Goal: Task Accomplishment & Management: Complete application form

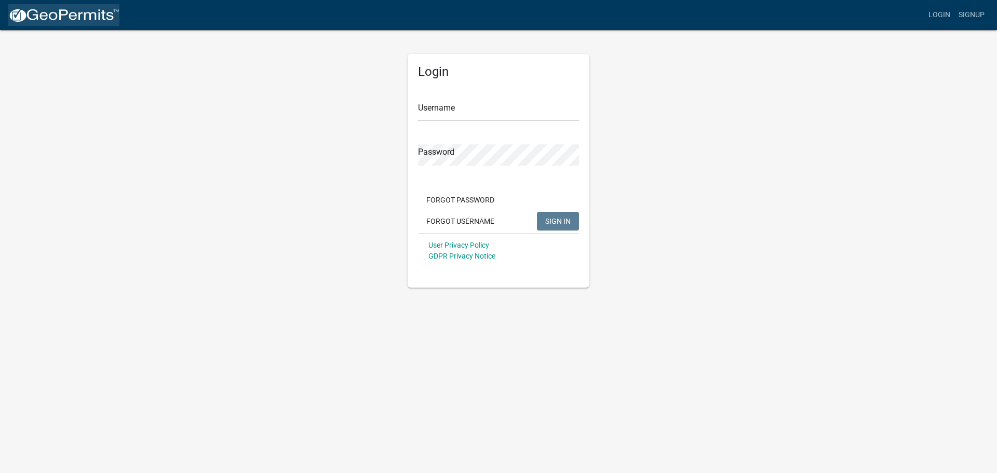
click at [48, 13] on img at bounding box center [63, 16] width 111 height 16
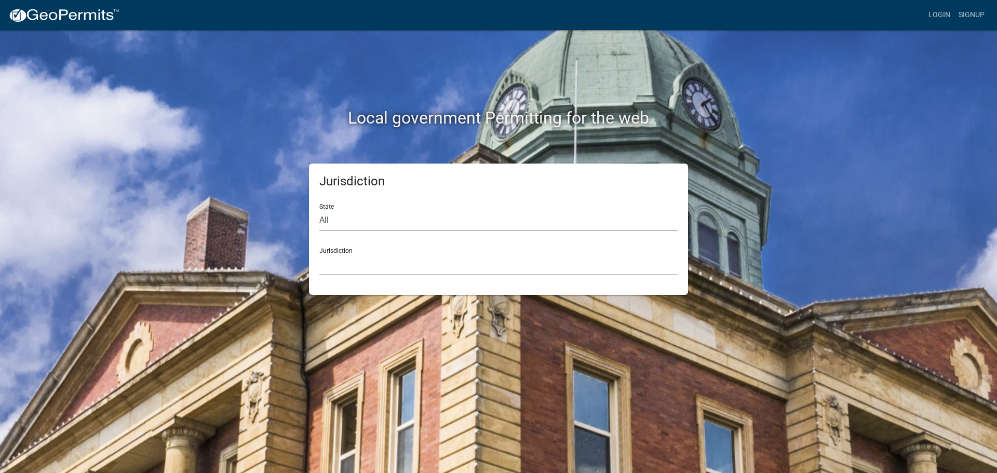
click at [376, 220] on select "All [US_STATE] [US_STATE] [US_STATE] [US_STATE] [US_STATE] [US_STATE] [US_STATE…" at bounding box center [498, 220] width 358 height 21
select select "[US_STATE]"
click at [319, 210] on select "All [US_STATE] [US_STATE] [US_STATE] [US_STATE] [US_STATE] [US_STATE] [US_STATE…" at bounding box center [498, 220] width 358 height 21
click at [374, 249] on div "Jurisdiction [GEOGRAPHIC_DATA], [US_STATE] [GEOGRAPHIC_DATA], [US_STATE] [GEOGR…" at bounding box center [498, 257] width 358 height 36
click at [341, 254] on select "[GEOGRAPHIC_DATA], [US_STATE] [GEOGRAPHIC_DATA], [US_STATE] [GEOGRAPHIC_DATA], …" at bounding box center [498, 264] width 358 height 21
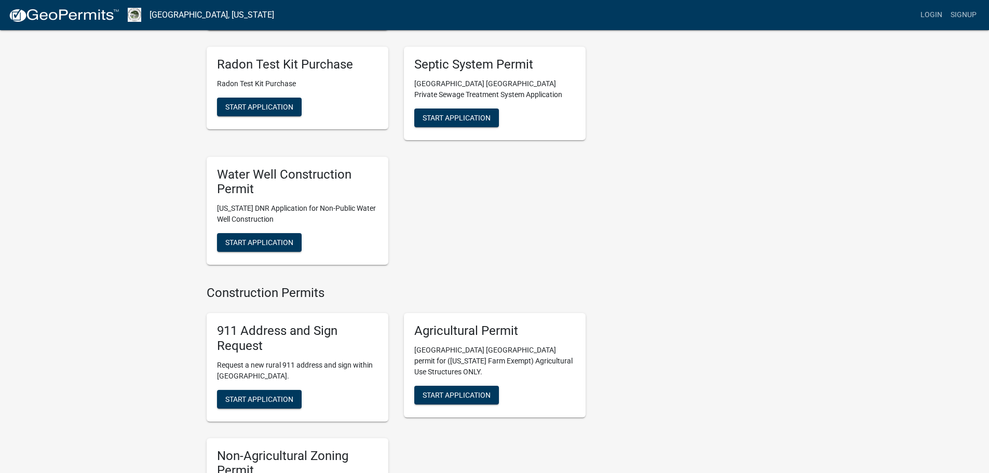
scroll to position [1246, 0]
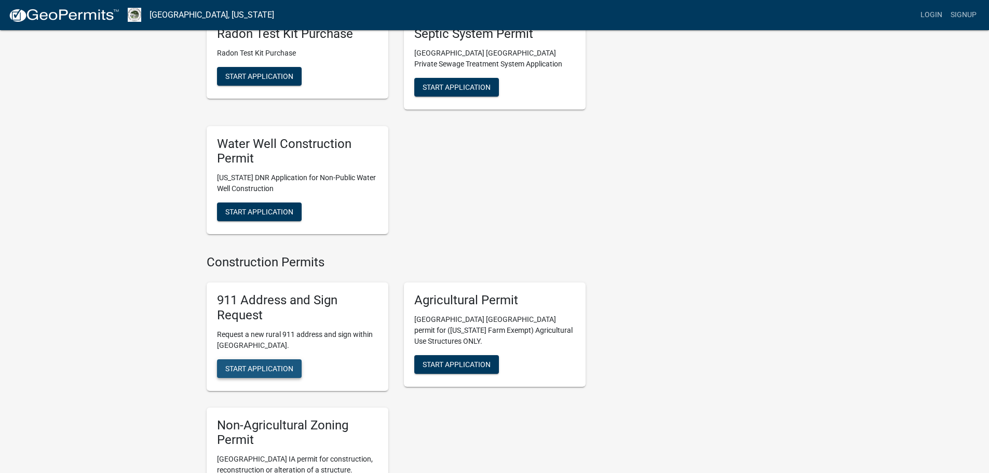
click at [255, 364] on span "Start Application" at bounding box center [259, 368] width 68 height 8
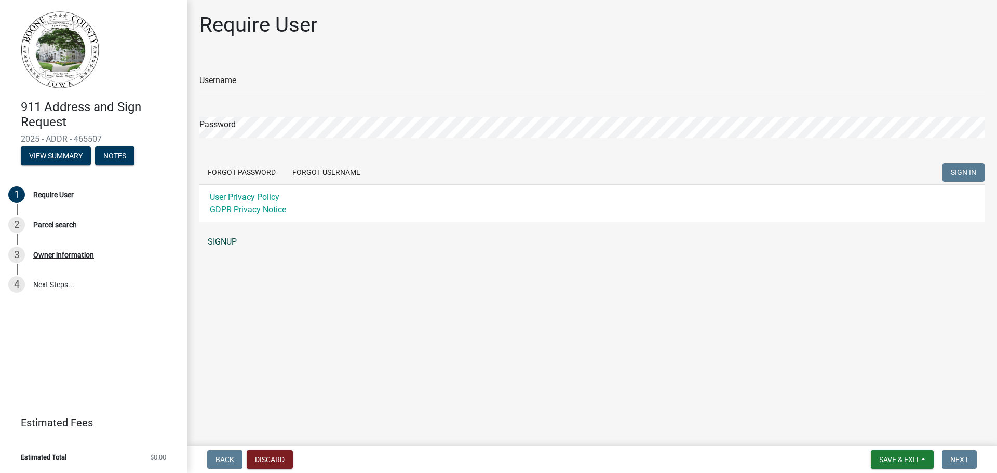
click at [213, 239] on link "SIGNUP" at bounding box center [591, 242] width 785 height 21
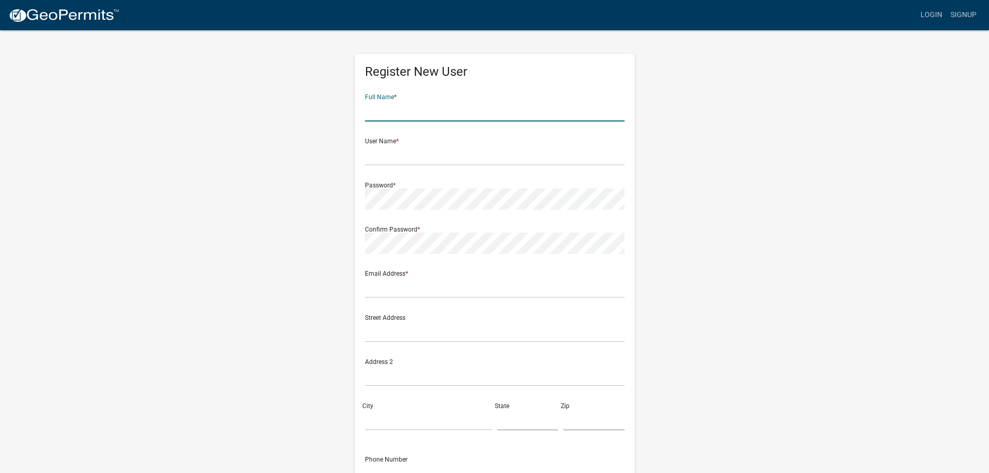
click at [435, 105] on input "text" at bounding box center [495, 110] width 260 height 21
click at [396, 107] on input "text" at bounding box center [495, 110] width 260 height 21
type input "Rodney Myers"
type input "rodrico101"
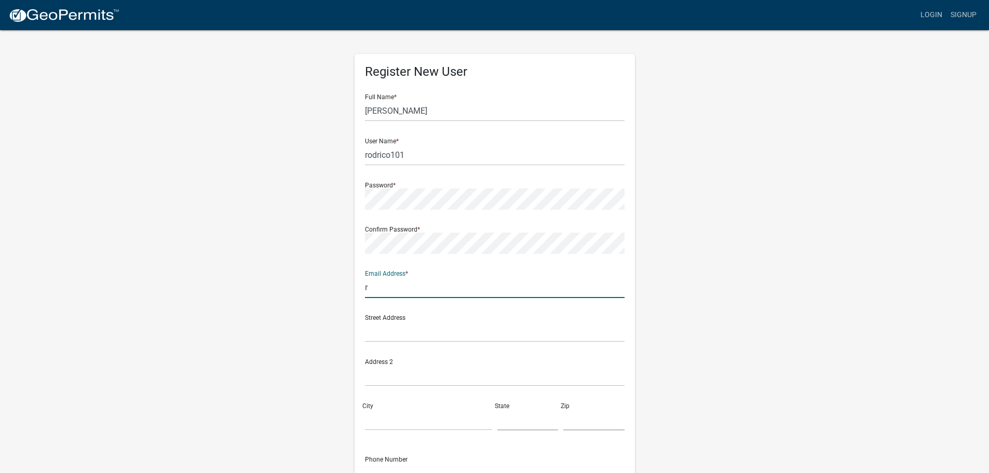
type input "[EMAIL_ADDRESS][DOMAIN_NAME]"
click at [405, 329] on input "text" at bounding box center [495, 331] width 260 height 21
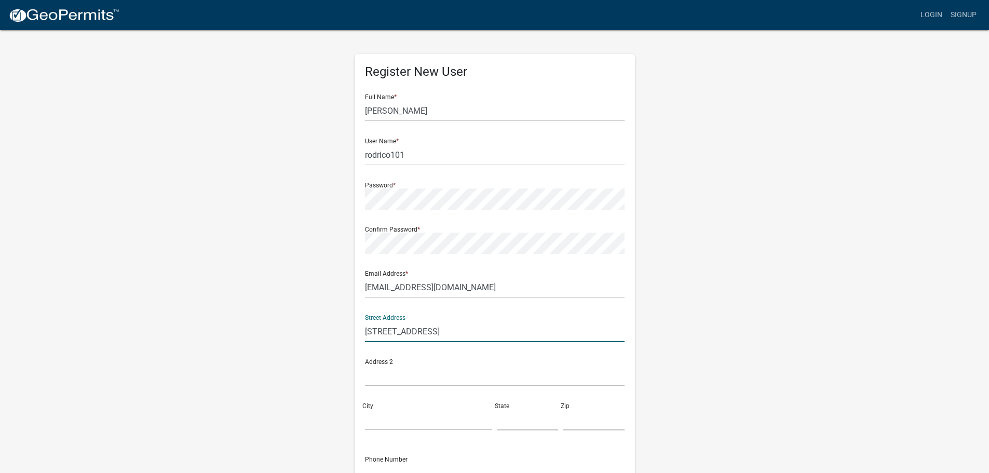
type input "200 1st Street SE"
type input "Cedar Rapids"
drag, startPoint x: 424, startPoint y: 386, endPoint x: 421, endPoint y: 379, distance: 7.4
click at [422, 381] on div "Address 2 Cedar Rapids" at bounding box center [494, 372] width 265 height 44
drag, startPoint x: 420, startPoint y: 378, endPoint x: 345, endPoint y: 376, distance: 75.3
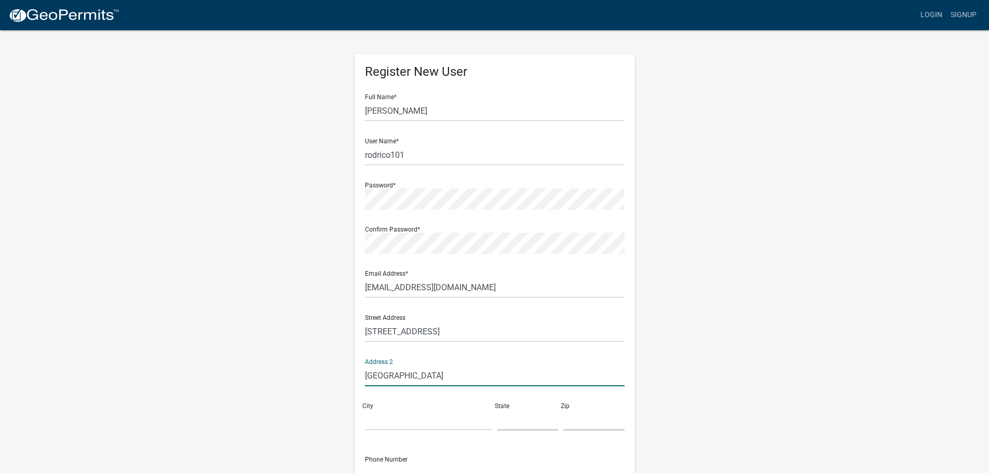
click at [345, 376] on div "Register New User Full Name * Rodney Myers User Name * rodrico101 Password * Co…" at bounding box center [495, 306] width 592 height 555
click at [390, 423] on input "City" at bounding box center [428, 419] width 127 height 21
paste input "Cedar Rapids"
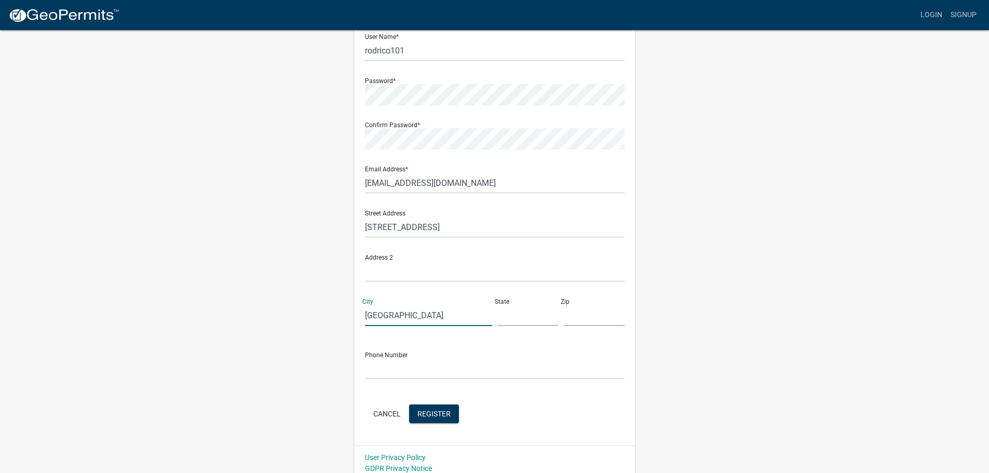
scroll to position [112, 0]
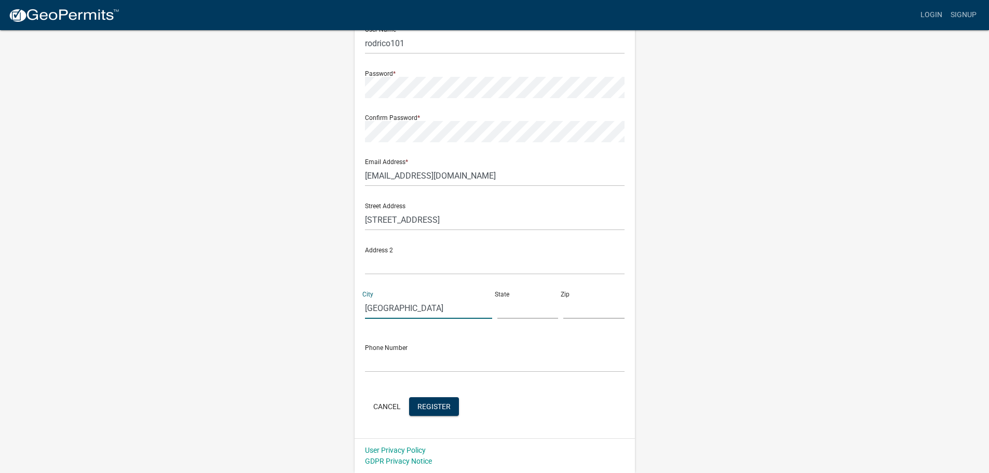
type input "Cedar Rapids"
click at [510, 313] on input "text" at bounding box center [527, 307] width 61 height 21
type input "IA"
type input "52401"
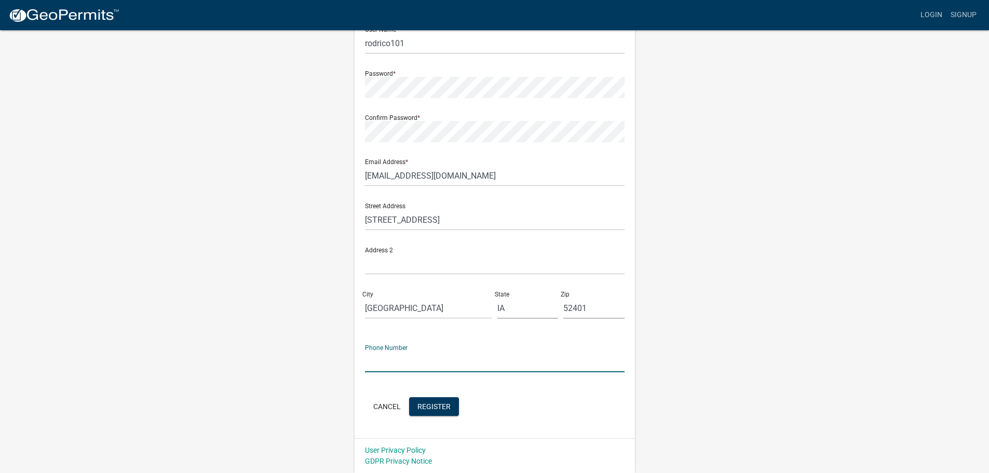
click at [510, 359] on input "text" at bounding box center [495, 361] width 260 height 21
type input "3198009236"
click at [430, 404] on span "Register" at bounding box center [433, 406] width 33 height 8
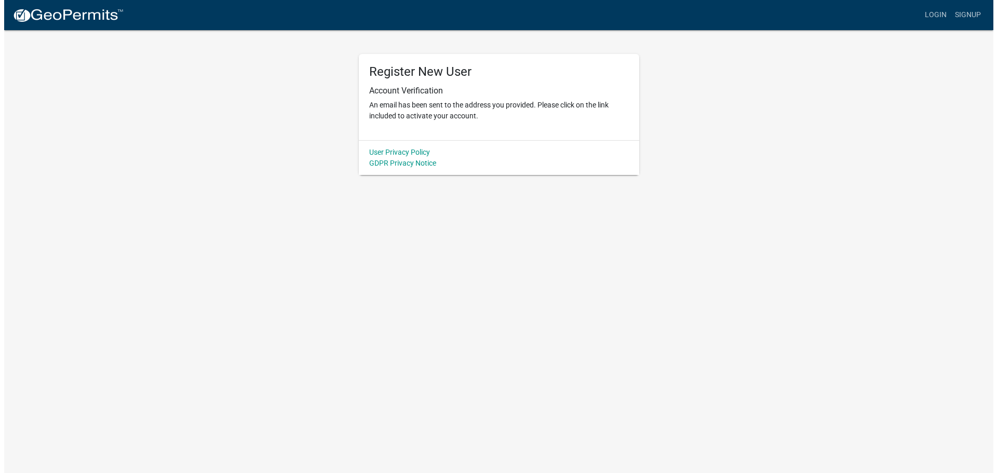
scroll to position [0, 0]
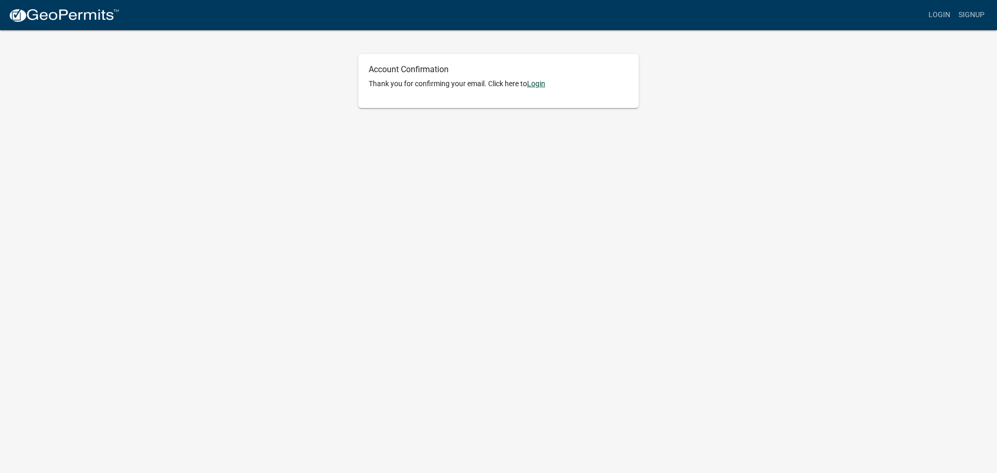
click at [539, 84] on link "Login" at bounding box center [536, 83] width 18 height 8
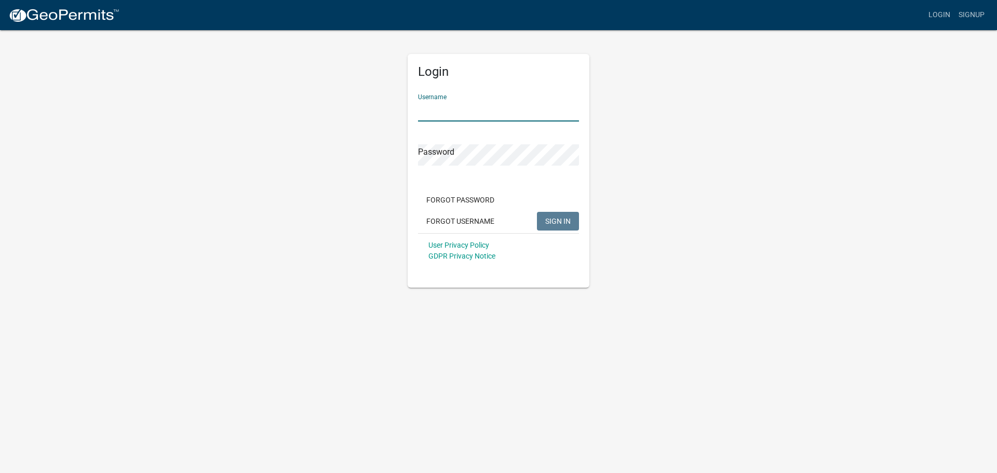
click at [466, 109] on input "Username" at bounding box center [498, 110] width 161 height 21
type input "rodrico101"
click at [537, 212] on button "SIGN IN" at bounding box center [558, 221] width 42 height 19
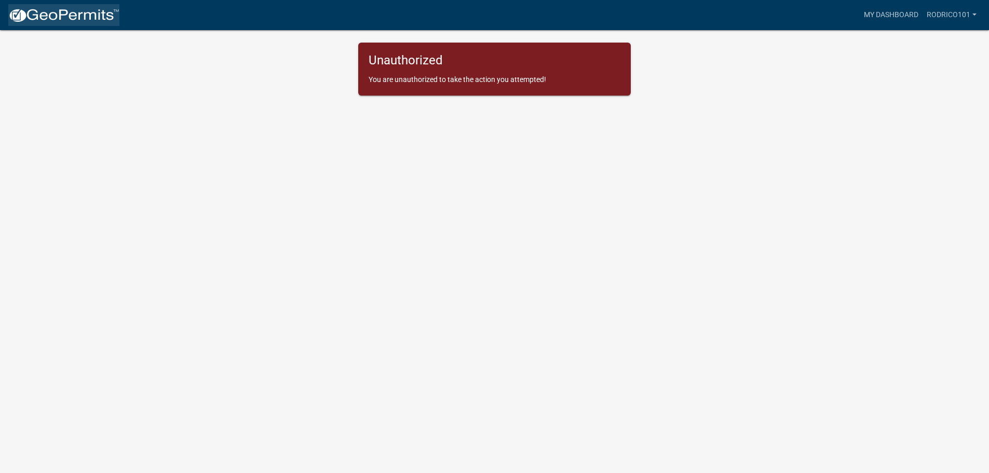
click at [55, 21] on img at bounding box center [63, 16] width 111 height 16
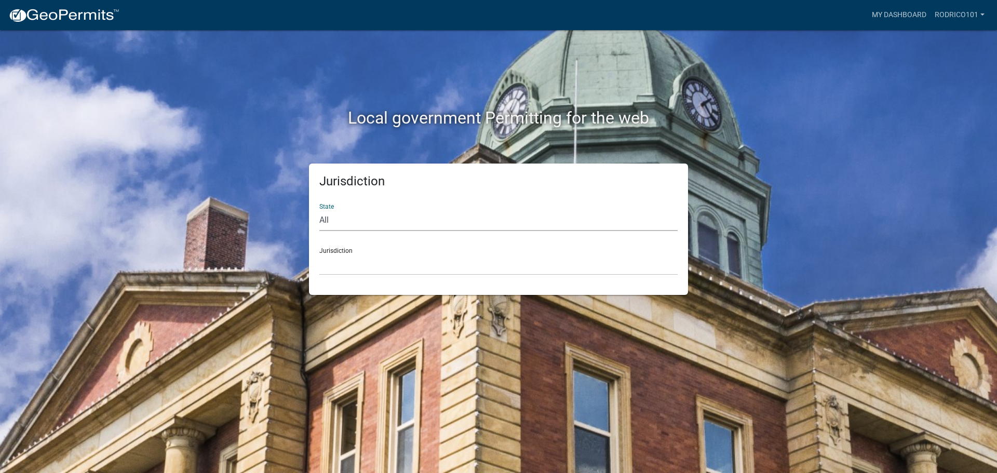
click at [420, 220] on select "All [US_STATE] [US_STATE] [US_STATE] [US_STATE] [US_STATE] [US_STATE] [US_STATE…" at bounding box center [498, 220] width 358 height 21
select select "[US_STATE]"
click at [319, 210] on select "All [US_STATE] [US_STATE] [US_STATE] [US_STATE] [US_STATE] [US_STATE] [US_STATE…" at bounding box center [498, 220] width 358 height 21
click at [366, 243] on div "Jurisdiction [GEOGRAPHIC_DATA], [US_STATE] [GEOGRAPHIC_DATA], [US_STATE] [GEOGR…" at bounding box center [498, 257] width 358 height 36
click at [369, 254] on select "[GEOGRAPHIC_DATA], [US_STATE] [GEOGRAPHIC_DATA], [US_STATE] [GEOGRAPHIC_DATA], …" at bounding box center [498, 264] width 358 height 21
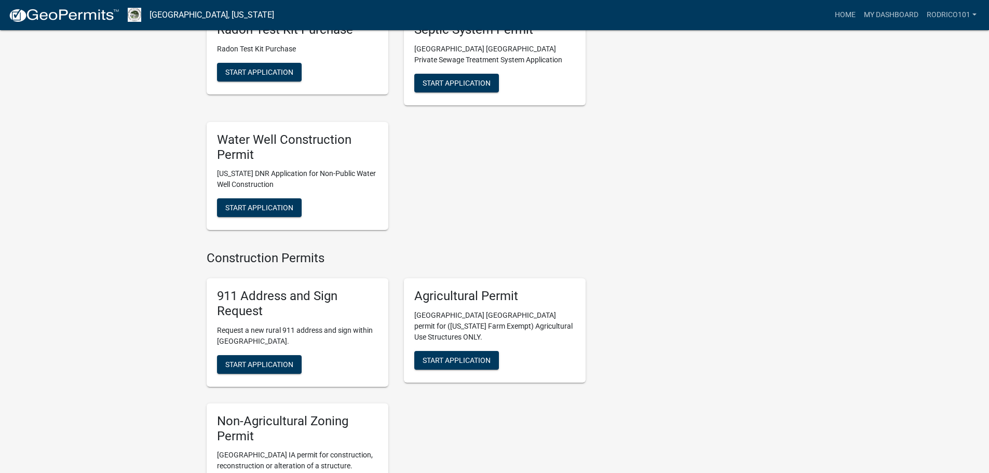
scroll to position [1505, 0]
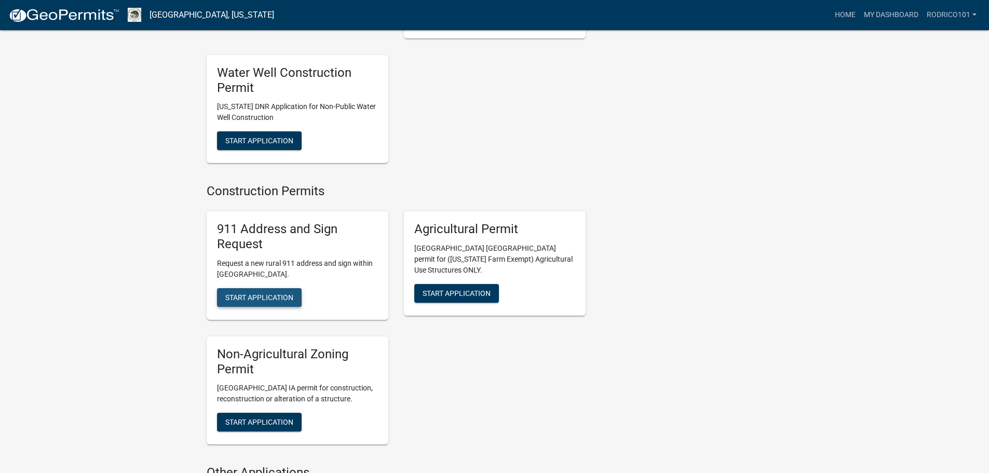
click at [250, 293] on span "Start Application" at bounding box center [259, 297] width 68 height 8
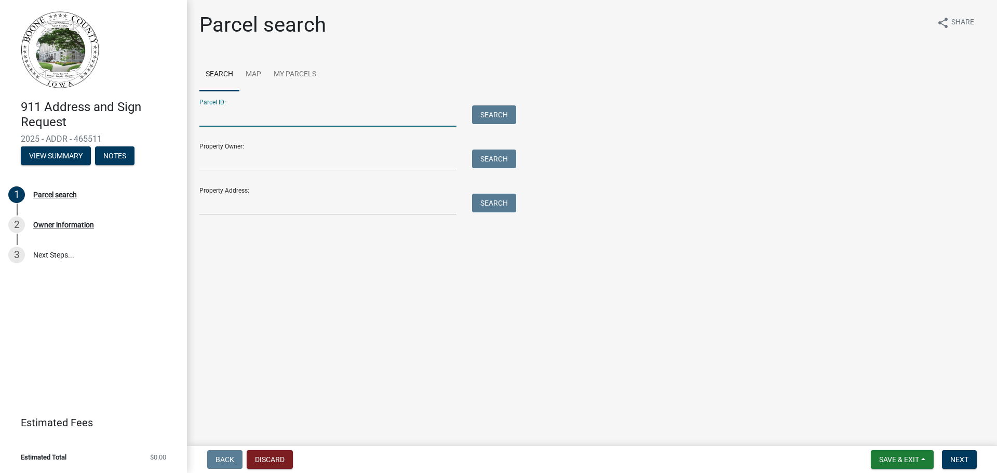
click at [308, 112] on input "Parcel ID:" at bounding box center [327, 115] width 257 height 21
click at [269, 116] on input "Parcel ID:" at bounding box center [327, 115] width 257 height 21
paste input "088528134400003"
type input "088528134400003"
click at [487, 119] on button "Search" at bounding box center [494, 114] width 44 height 19
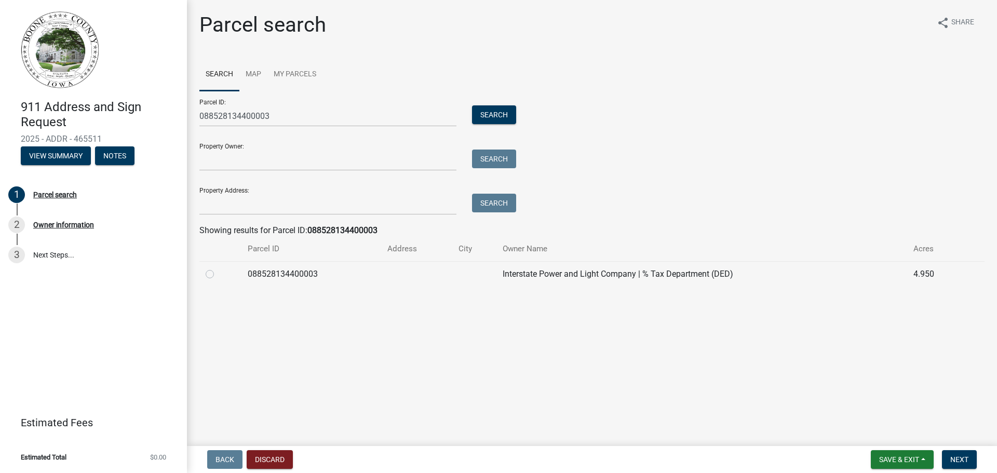
click at [218, 268] on label at bounding box center [218, 268] width 0 height 0
click at [218, 272] on input "radio" at bounding box center [221, 271] width 7 height 7
radio input "true"
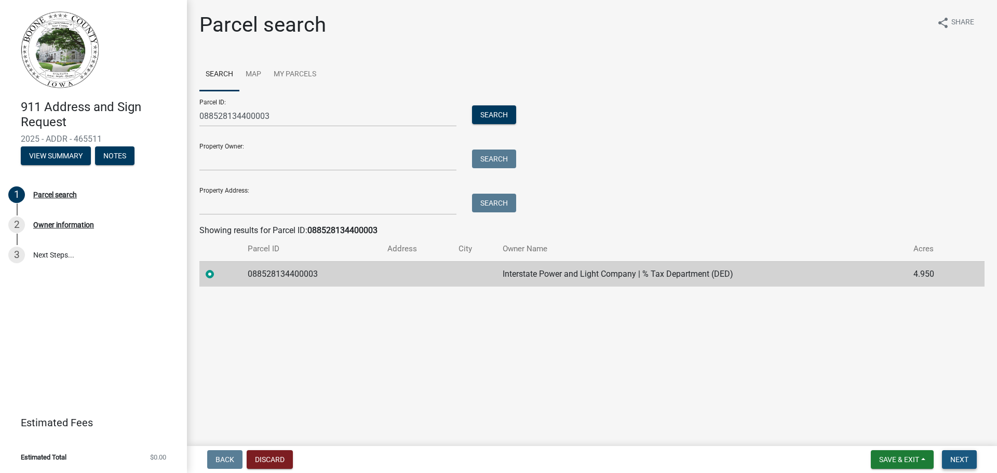
click at [959, 460] on span "Next" at bounding box center [959, 459] width 18 height 8
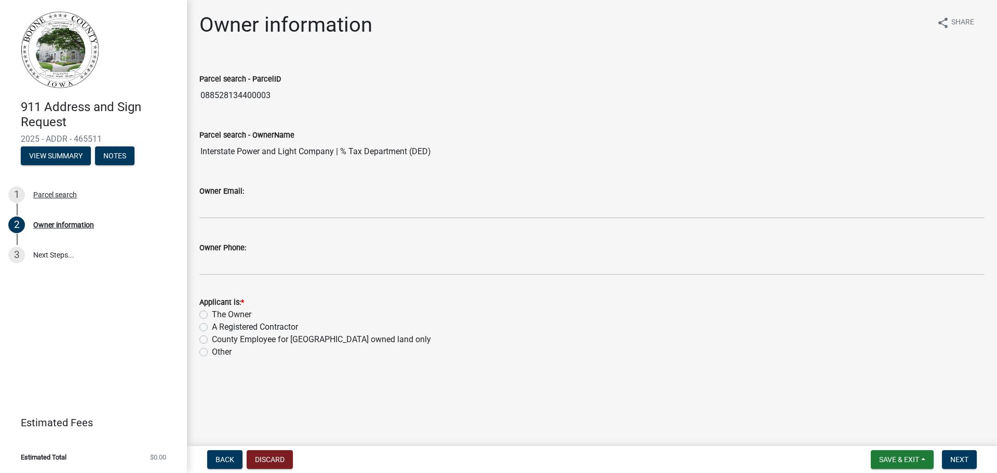
click at [212, 325] on label "A Registered Contractor" at bounding box center [255, 327] width 86 height 12
click at [212, 325] on input "A Registered Contractor" at bounding box center [215, 324] width 7 height 7
radio input "true"
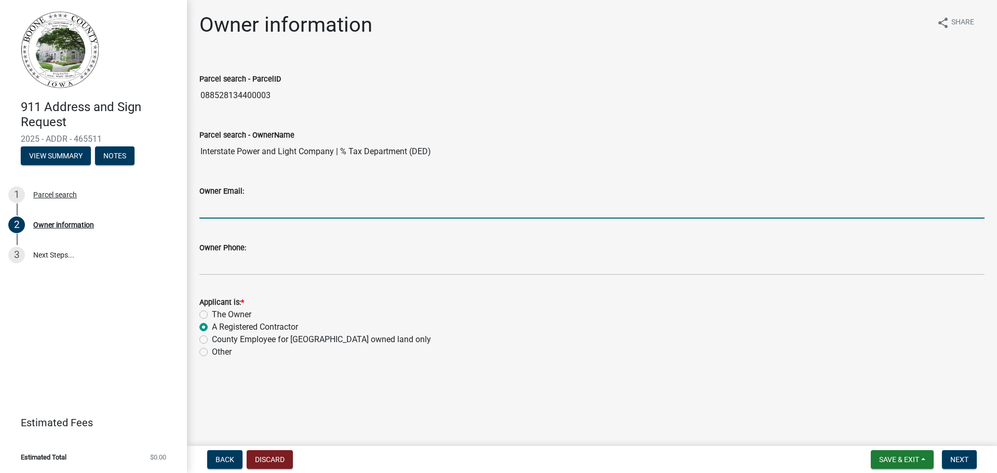
click at [335, 200] on input "Owner Email:" at bounding box center [591, 207] width 785 height 21
type input "[EMAIL_ADDRESS][DOMAIN_NAME]"
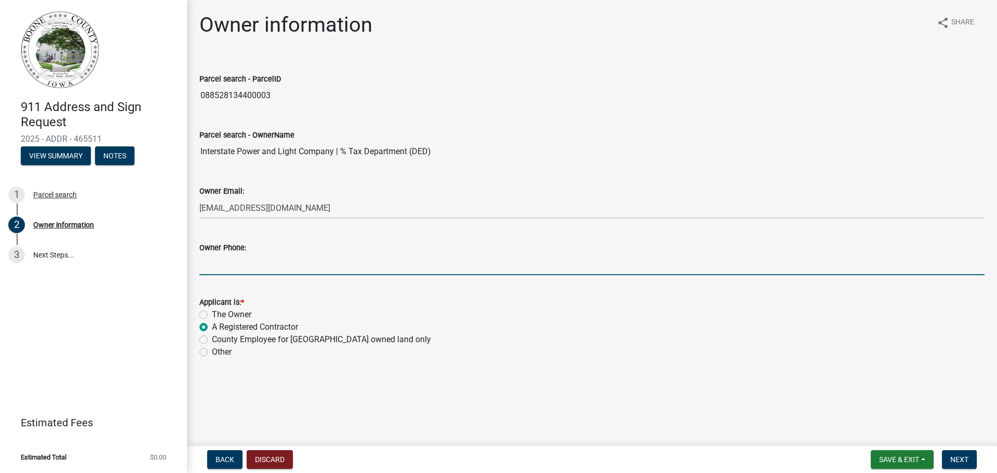
click at [374, 260] on input "Owner Phone:" at bounding box center [591, 264] width 785 height 21
type input "3198009236"
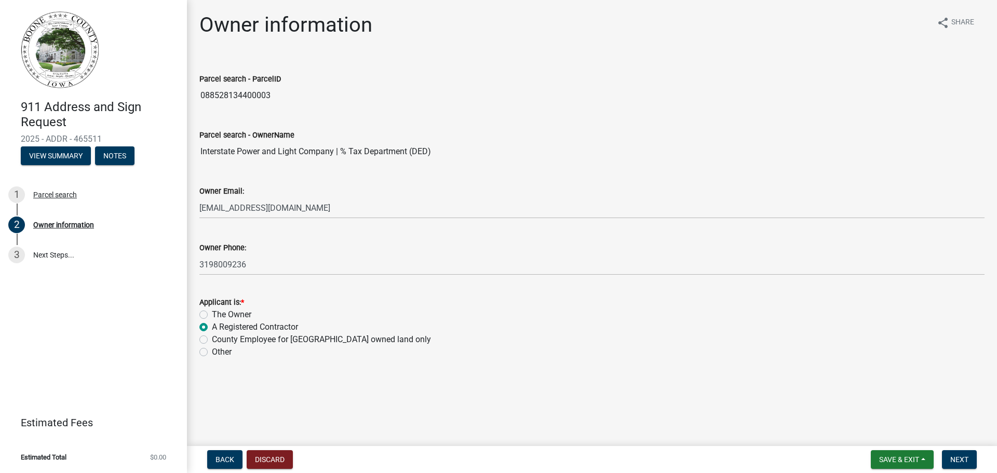
click at [477, 361] on wm-data-entity-input "Applicant is: * The Owner A Registered [DEMOGRAPHIC_DATA] County Employee for […" at bounding box center [591, 325] width 785 height 84
click at [962, 457] on span "Next" at bounding box center [959, 459] width 18 height 8
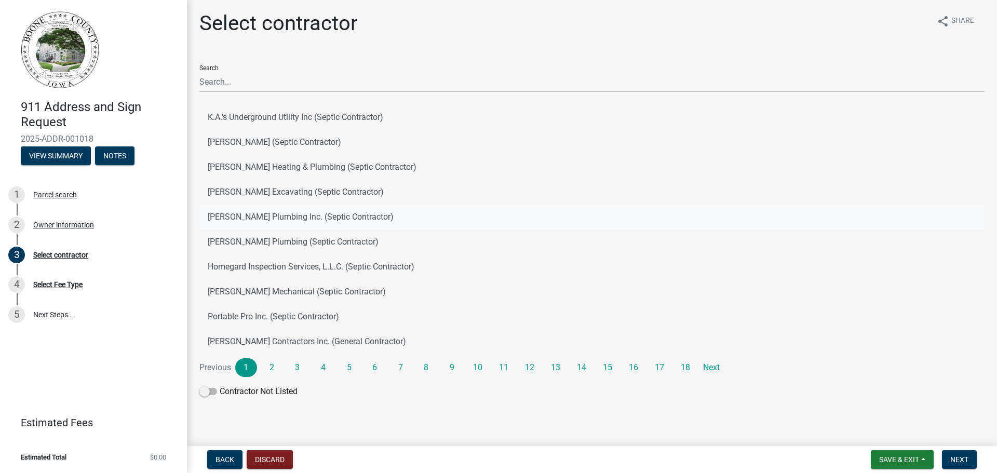
scroll to position [2, 0]
click at [952, 463] on span "Next" at bounding box center [959, 459] width 18 height 8
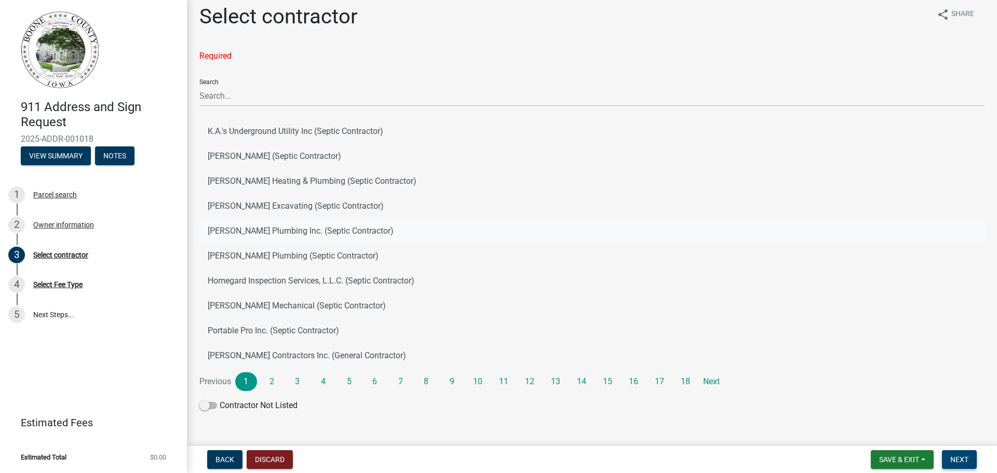
scroll to position [0, 0]
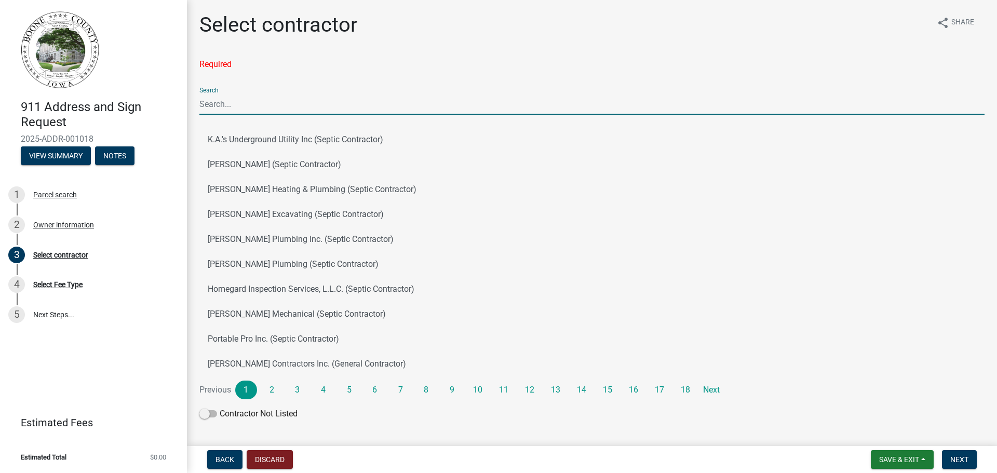
click at [257, 104] on input "Search" at bounding box center [591, 103] width 785 height 21
type input "n"
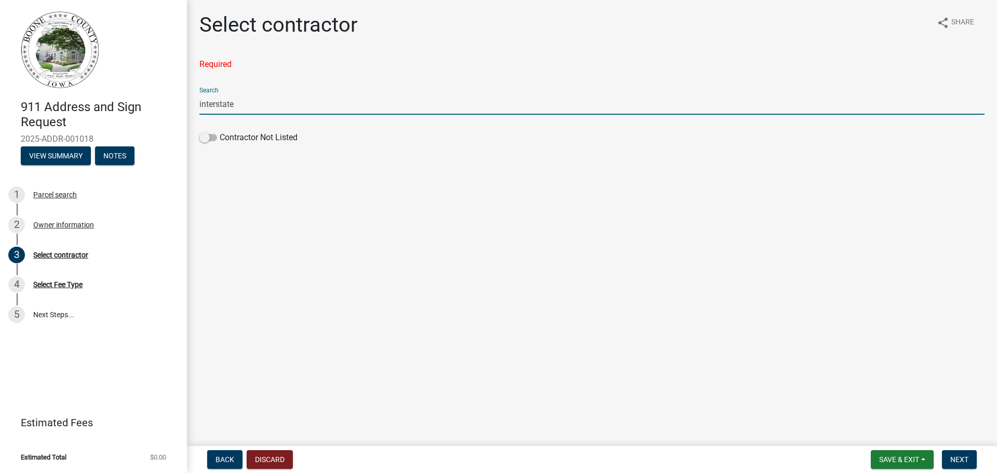
drag, startPoint x: 263, startPoint y: 108, endPoint x: 189, endPoint y: 106, distance: 73.7
click at [189, 106] on div "Select contractor share Share Required Search interstate Contractor Not Listed" at bounding box center [592, 84] width 810 height 145
drag, startPoint x: 229, startPoint y: 96, endPoint x: 186, endPoint y: 102, distance: 43.5
click at [186, 102] on div "911 Address and Sign Request 2025-ADDR-001018 View Summary Notes 1 Parcel searc…" at bounding box center [498, 236] width 997 height 473
type input "alliant"
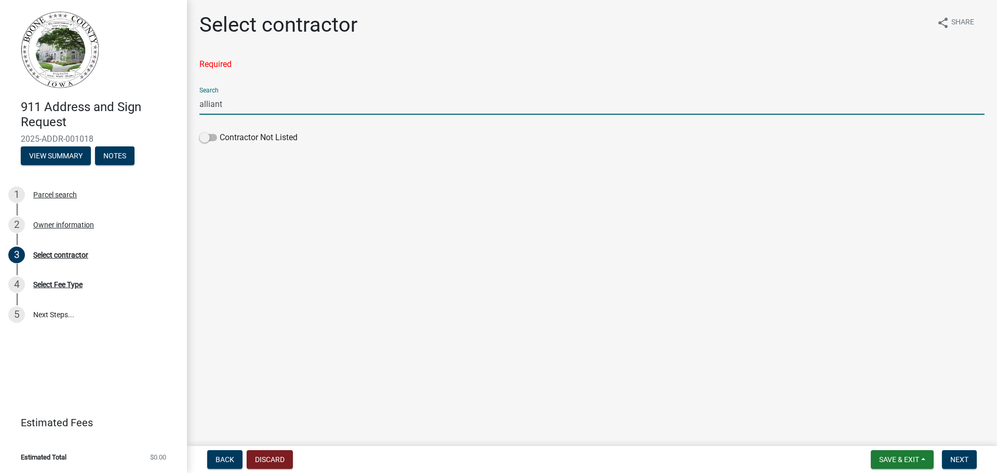
drag, startPoint x: 230, startPoint y: 105, endPoint x: 164, endPoint y: 107, distance: 67.0
click at [164, 107] on div "911 Address and Sign Request 2025-ADDR-001018 View Summary Notes 1 Parcel searc…" at bounding box center [498, 236] width 997 height 473
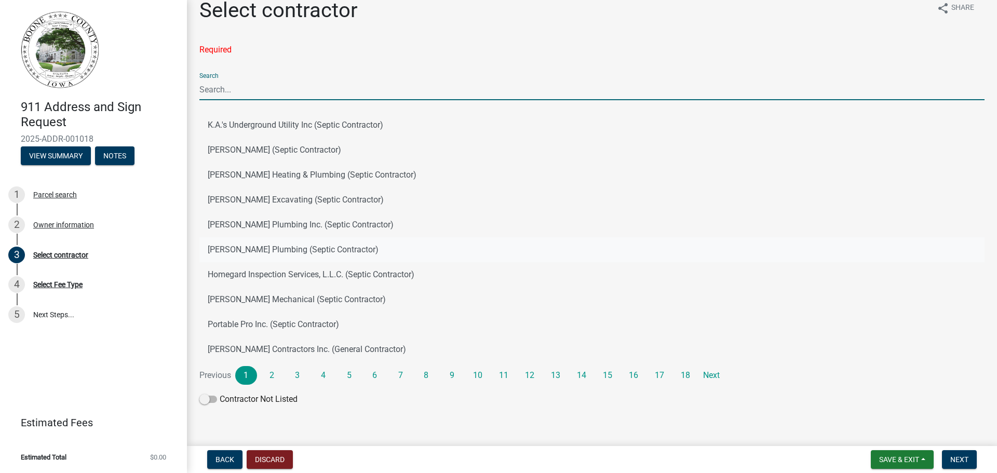
scroll to position [23, 0]
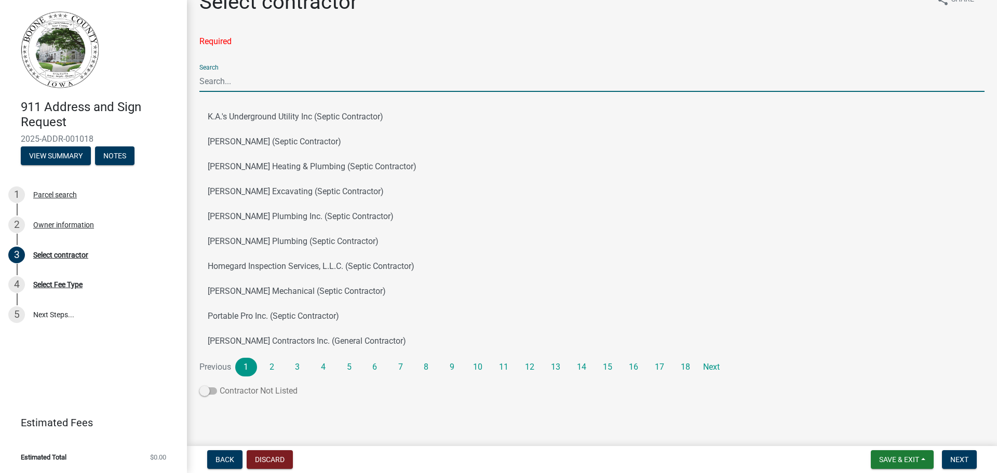
click at [209, 392] on span at bounding box center [208, 390] width 18 height 7
click at [220, 385] on input "Contractor Not Listed" at bounding box center [220, 385] width 0 height 0
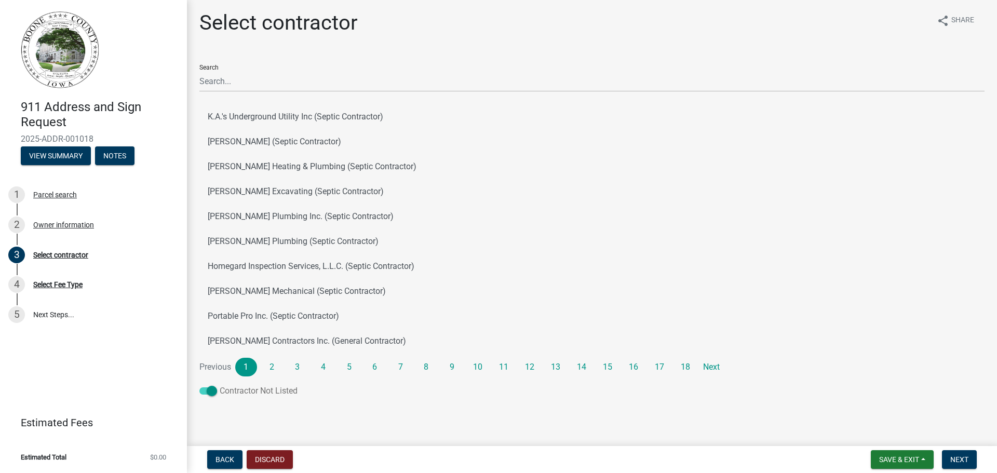
scroll to position [2, 0]
click at [961, 458] on span "Next" at bounding box center [959, 459] width 18 height 8
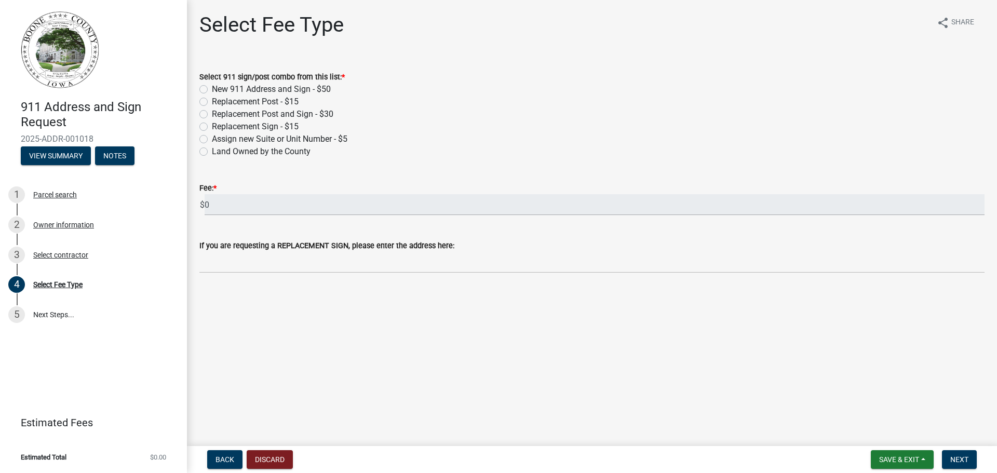
click at [212, 87] on label "New 911 Address and Sign - $50" at bounding box center [271, 89] width 119 height 12
click at [212, 87] on input "New 911 Address and Sign - $50" at bounding box center [215, 86] width 7 height 7
radio input "true"
click at [955, 458] on span "Next" at bounding box center [959, 459] width 18 height 8
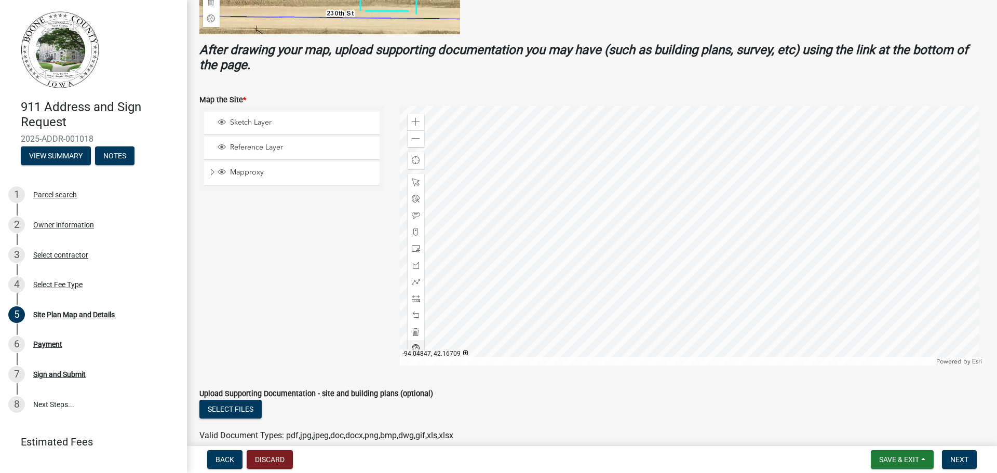
scroll to position [415, 0]
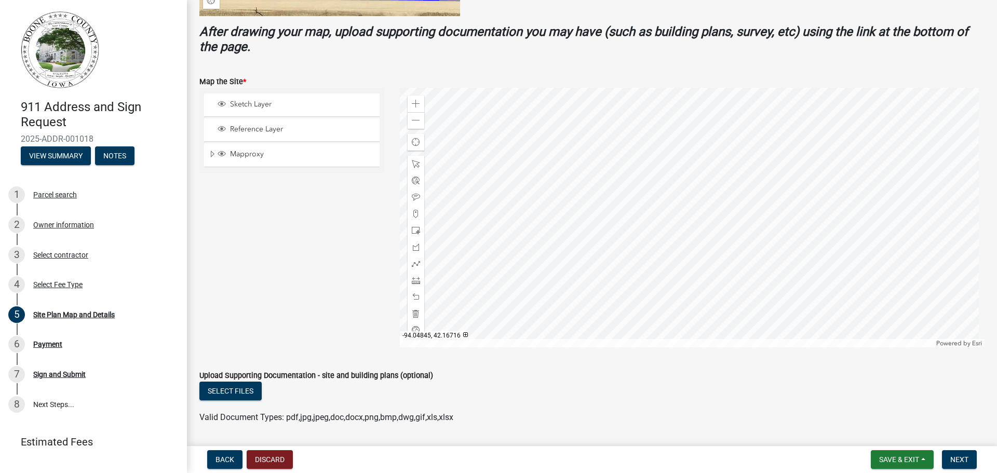
click at [627, 170] on div at bounding box center [692, 218] width 585 height 260
click at [704, 181] on div at bounding box center [692, 218] width 585 height 260
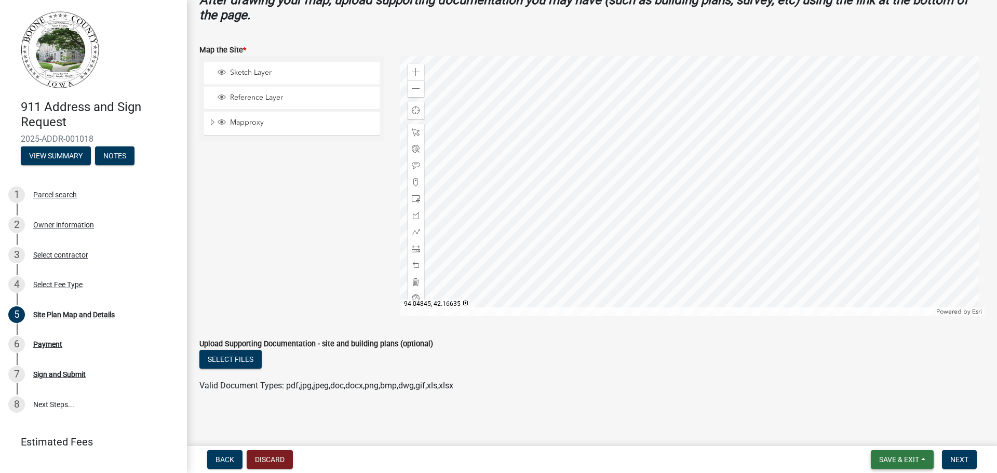
click at [897, 465] on button "Save & Exit" at bounding box center [902, 459] width 63 height 19
click at [874, 434] on button "Save & Exit" at bounding box center [891, 432] width 83 height 25
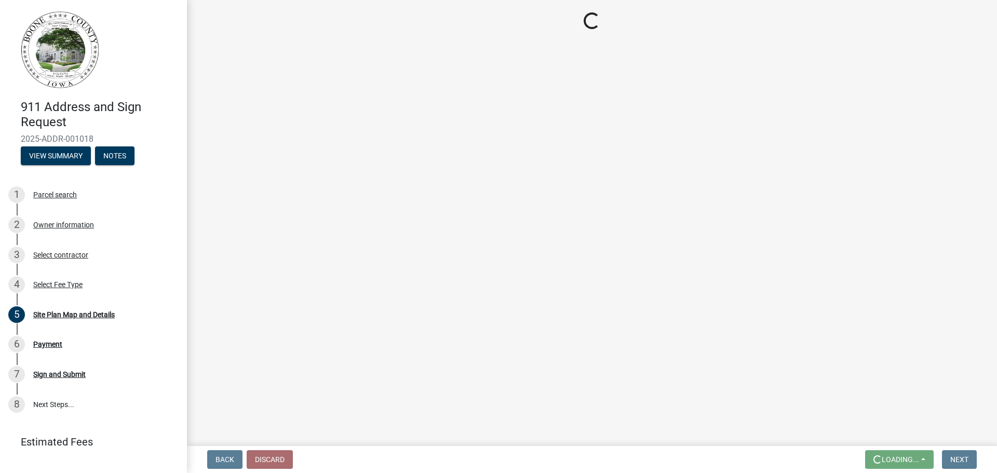
scroll to position [0, 0]
